Goal: Task Accomplishment & Management: Use online tool/utility

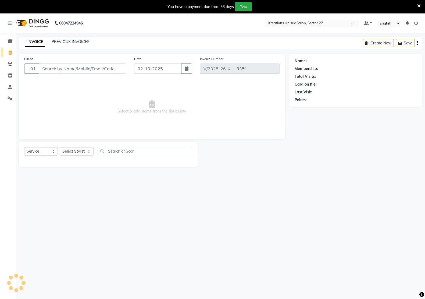
select select "6170"
select select "service"
click at [61, 67] on input "Client" at bounding box center [69, 68] width 60 height 10
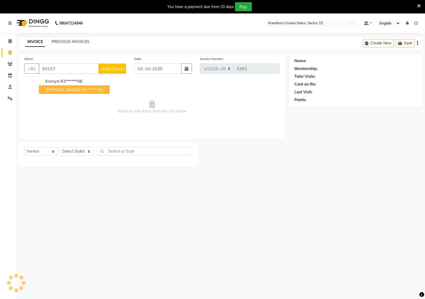
click at [81, 91] on ngb-highlight "93******52" at bounding box center [92, 89] width 22 height 5
type input "93******52"
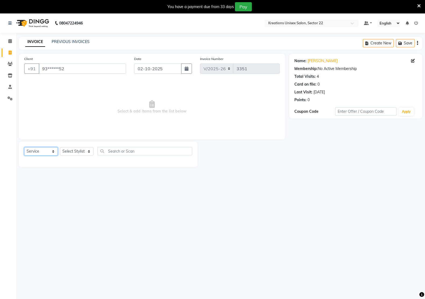
click at [32, 151] on select "Select Service Product Membership Package Voucher Prepaid Gift Card" at bounding box center [41, 151] width 34 height 8
click at [24, 147] on select "Select Service Product Membership Package Voucher Prepaid Gift Card" at bounding box center [41, 151] width 34 height 8
click at [64, 155] on div "Select Service Product Membership Package Voucher Prepaid Gift Card Select Styl…" at bounding box center [108, 153] width 168 height 13
click at [66, 152] on select "Select Stylist [PERSON_NAME] Hidayat [PERSON_NAME] Manager [PERSON_NAME] [PERSO…" at bounding box center [77, 151] width 34 height 8
select select "90989"
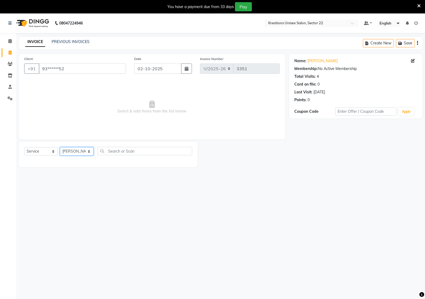
click at [60, 147] on select "Select Stylist [PERSON_NAME] Hidayat [PERSON_NAME] Manager [PERSON_NAME] [PERSO…" at bounding box center [77, 151] width 34 height 8
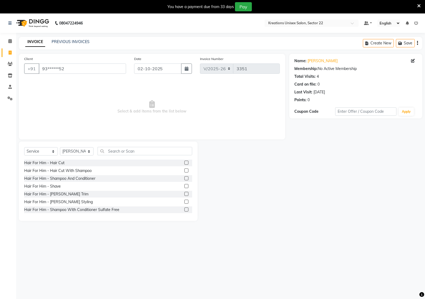
click at [132, 146] on div "Select Service Product Membership Package Voucher Prepaid Gift Card Select Styl…" at bounding box center [108, 180] width 179 height 79
click at [131, 147] on input "text" at bounding box center [145, 151] width 95 height 8
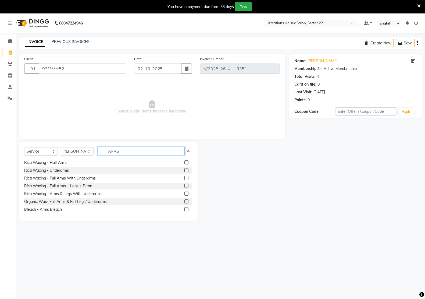
scroll to position [40, 0]
type input "ARMS"
click at [93, 191] on div "Rica Waxing - Arms & Legs With Underarms" at bounding box center [62, 194] width 77 height 6
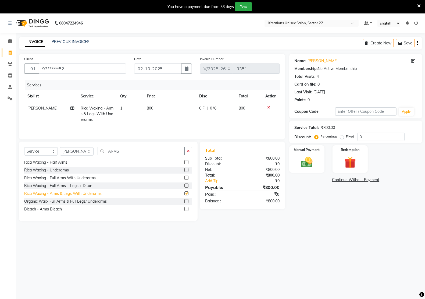
checkbox input "false"
click at [128, 151] on input "ARMS" at bounding box center [141, 151] width 87 height 8
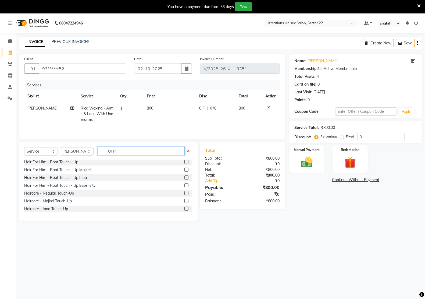
scroll to position [0, 0]
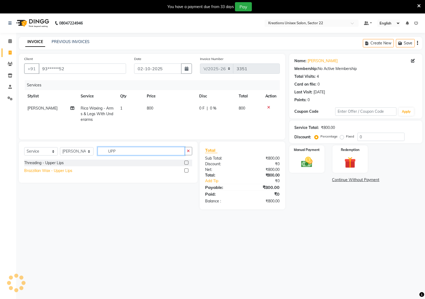
type input "UPP"
click at [61, 172] on div "Brazzilian Wax - Upper Lips" at bounding box center [48, 171] width 48 height 6
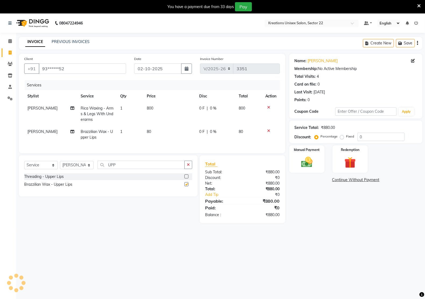
checkbox input "false"
click at [301, 168] on img at bounding box center [306, 161] width 19 height 13
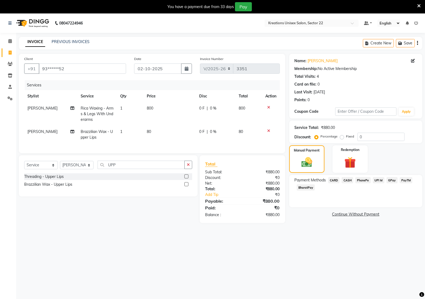
click at [401, 180] on span "PayTM" at bounding box center [406, 180] width 13 height 6
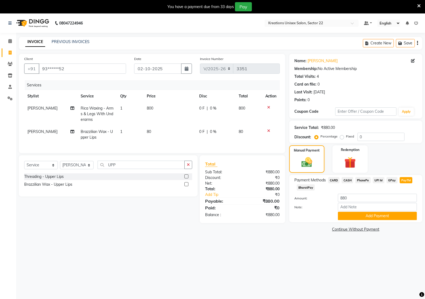
click at [380, 181] on span "UPI M" at bounding box center [379, 180] width 12 height 6
click at [391, 214] on button "Add Payment" at bounding box center [377, 216] width 79 height 8
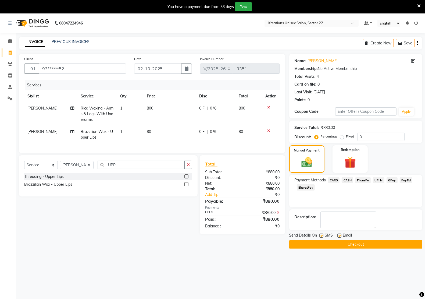
click at [338, 235] on label at bounding box center [340, 235] width 4 height 4
click at [338, 235] on input "checkbox" at bounding box center [339, 235] width 3 height 3
checkbox input "false"
click at [321, 238] on div at bounding box center [320, 236] width 3 height 6
click at [321, 237] on label at bounding box center [321, 235] width 4 height 4
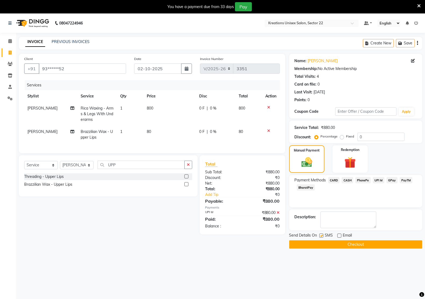
click at [321, 237] on input "checkbox" at bounding box center [320, 235] width 3 height 3
checkbox input "false"
click at [324, 242] on button "Checkout" at bounding box center [355, 244] width 133 height 8
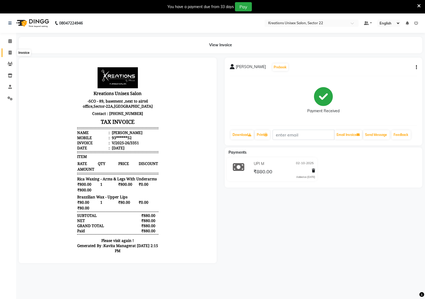
click at [10, 54] on icon at bounding box center [10, 53] width 3 height 4
select select "service"
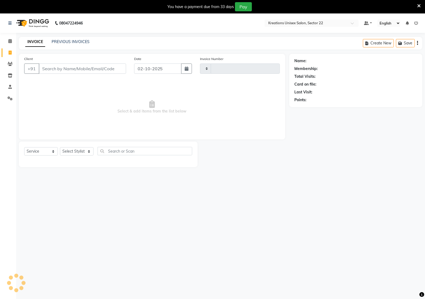
scroll to position [13, 0]
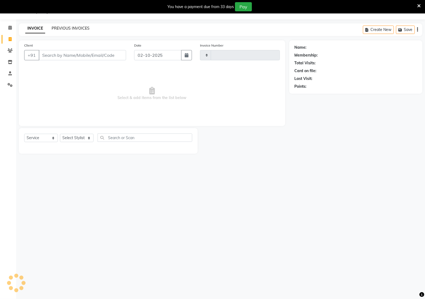
click at [62, 30] on link "PREVIOUS INVOICES" at bounding box center [71, 28] width 38 height 5
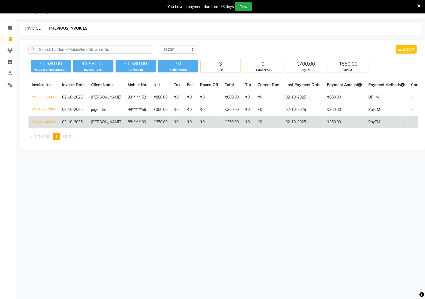
click at [89, 125] on td "[PERSON_NAME]" at bounding box center [106, 122] width 37 height 12
click at [111, 119] on span "[PERSON_NAME]" at bounding box center [106, 121] width 30 height 5
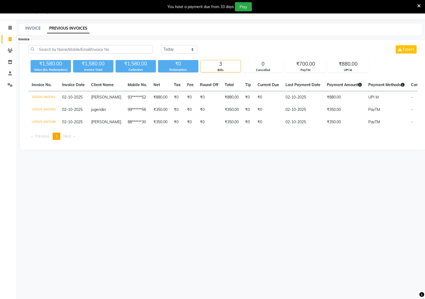
click at [14, 41] on span at bounding box center [9, 39] width 9 height 6
select select "service"
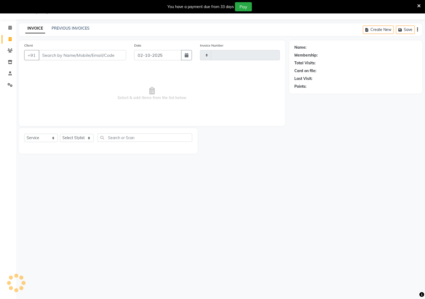
type input "3352"
select select "6170"
